Goal: Information Seeking & Learning: Learn about a topic

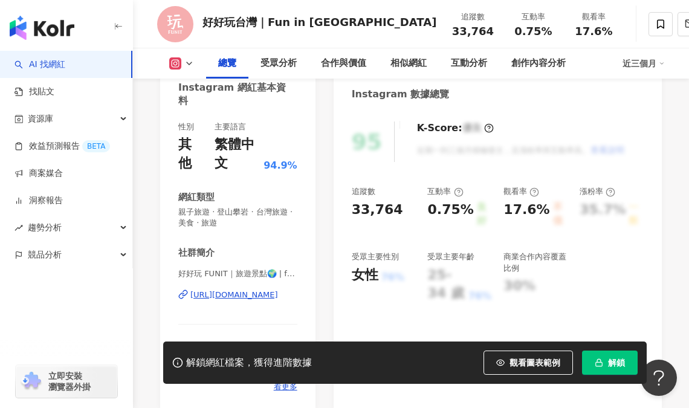
scroll to position [121, 0]
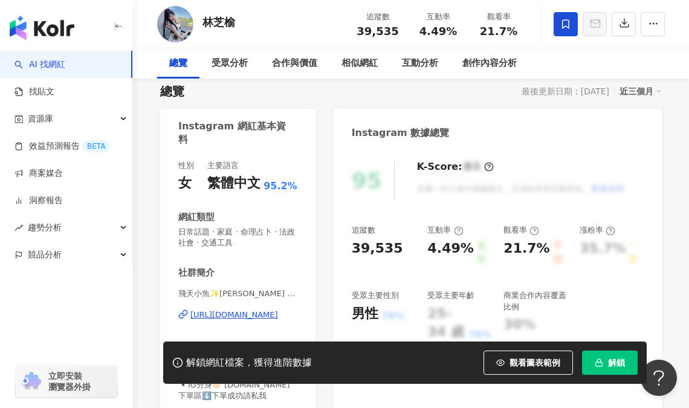
scroll to position [100, 0]
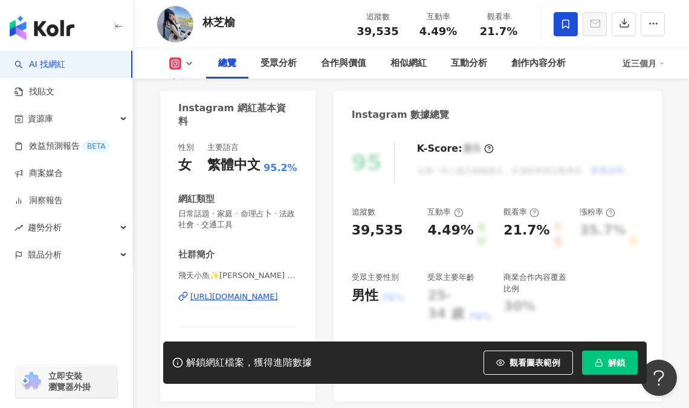
click at [221, 300] on div "https://www.instagram.com/flyfish1130814/" at bounding box center [234, 296] width 88 height 11
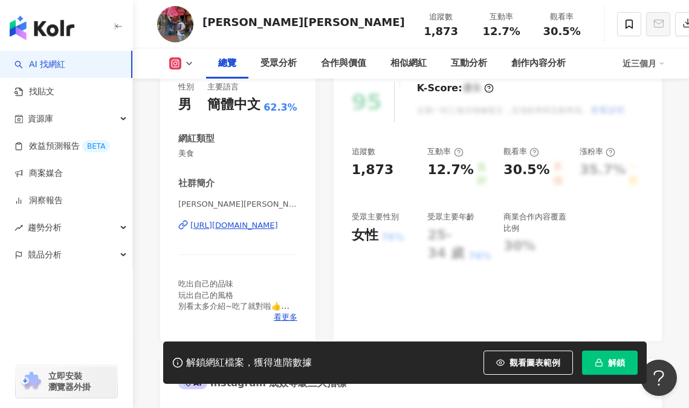
scroll to position [161, 0]
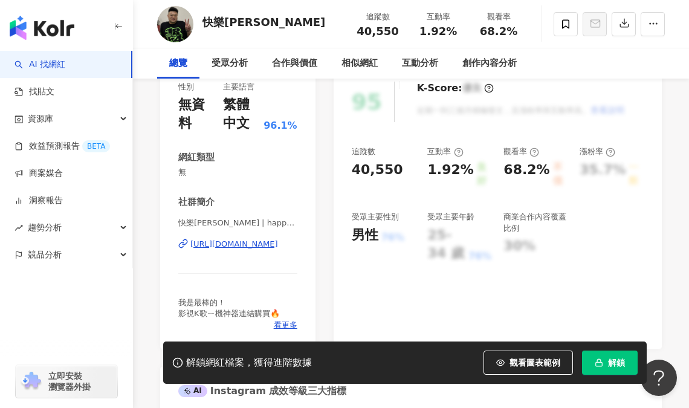
scroll to position [161, 0]
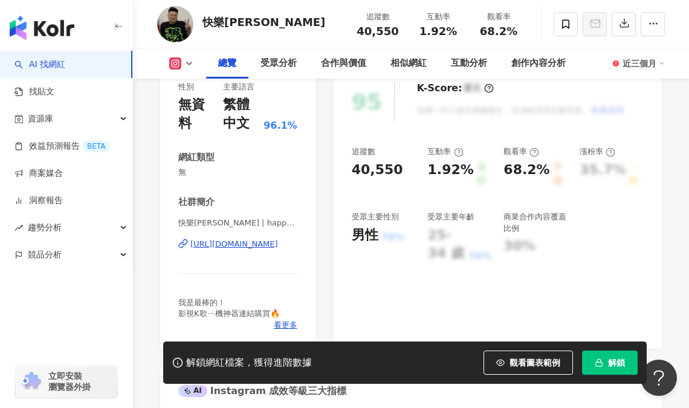
click at [241, 247] on div "https://www.instagram.com/happylloydlin999/" at bounding box center [234, 244] width 88 height 11
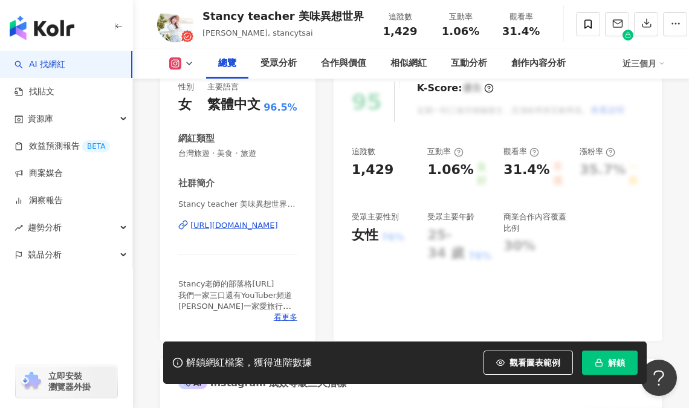
scroll to position [161, 0]
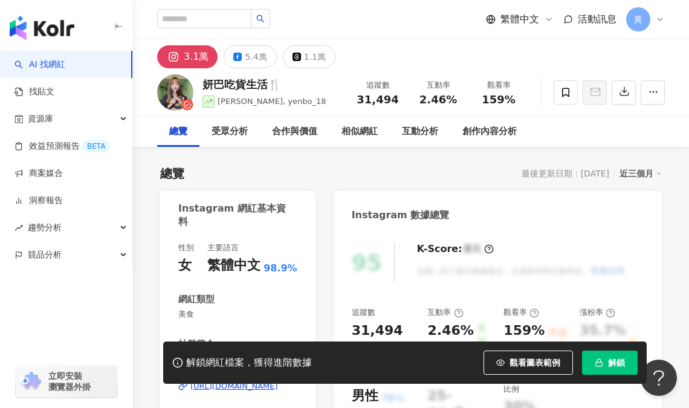
click at [256, 381] on div "[URL][DOMAIN_NAME]" at bounding box center [234, 386] width 88 height 11
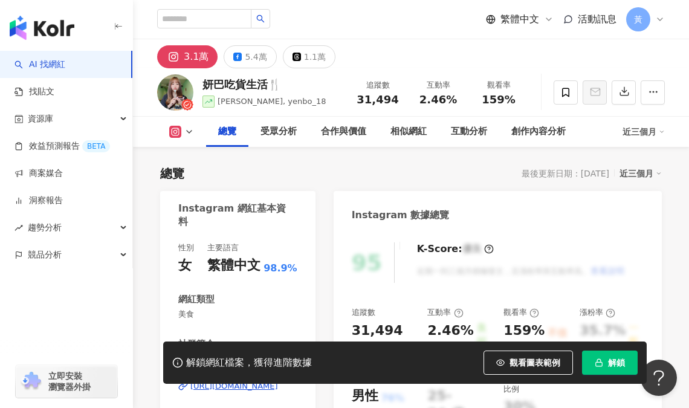
scroll to position [141, 0]
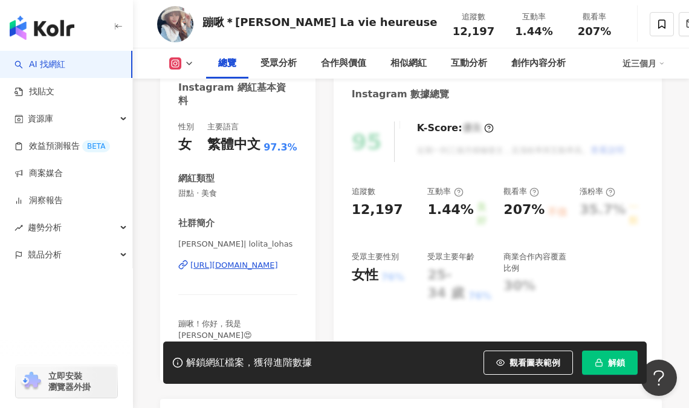
click at [242, 267] on div "https://www.instagram.com/lolita_lohas/" at bounding box center [234, 265] width 88 height 11
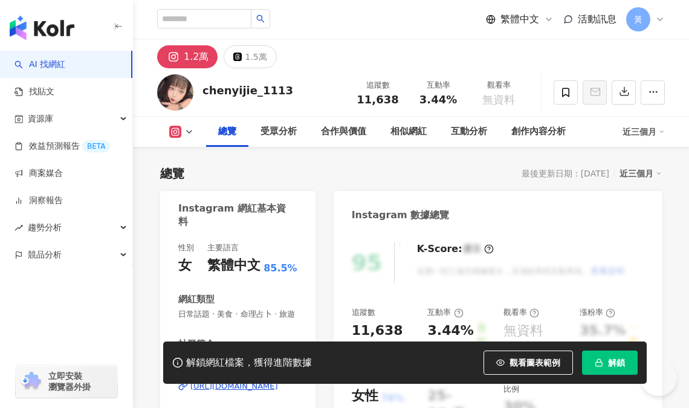
scroll to position [121, 0]
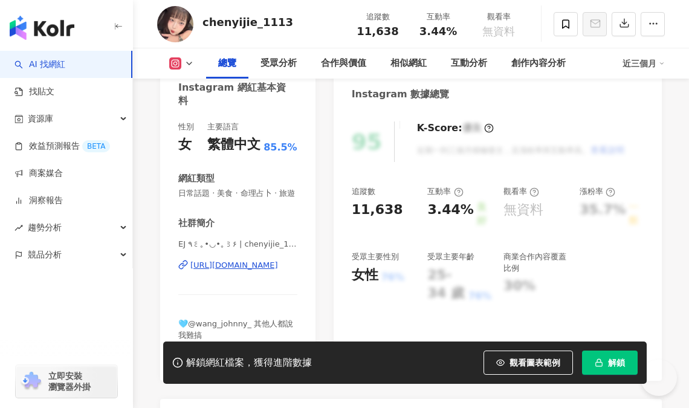
click at [220, 271] on div "https://www.instagram.com/chenyijie_1113/" at bounding box center [234, 265] width 88 height 11
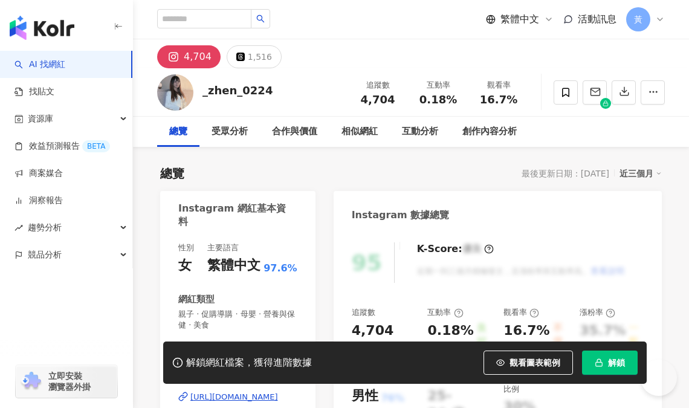
click at [250, 392] on div "https://www.instagram.com/_zhen_0224/" at bounding box center [234, 397] width 88 height 11
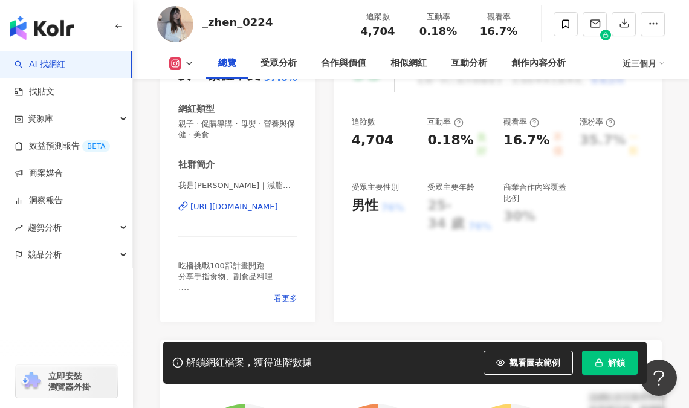
scroll to position [201, 0]
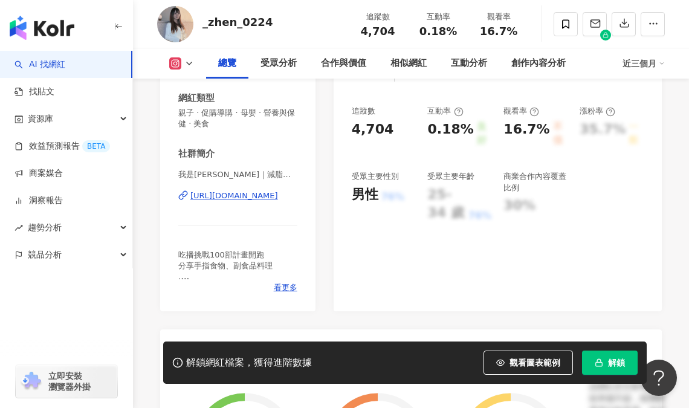
click at [251, 196] on div "https://www.instagram.com/_zhen_0224/" at bounding box center [234, 195] width 88 height 11
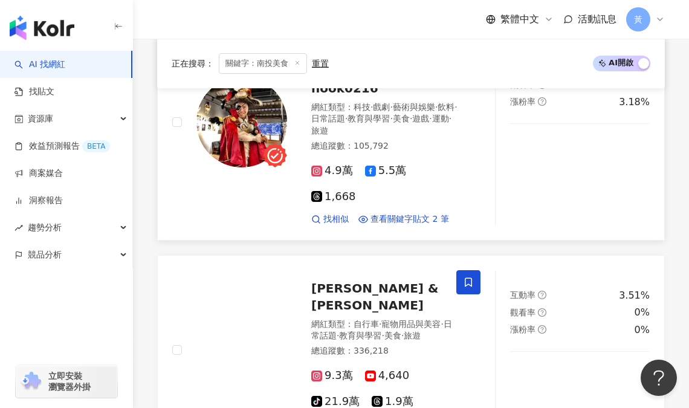
scroll to position [1236, 0]
